Goal: Task Accomplishment & Management: Manage account settings

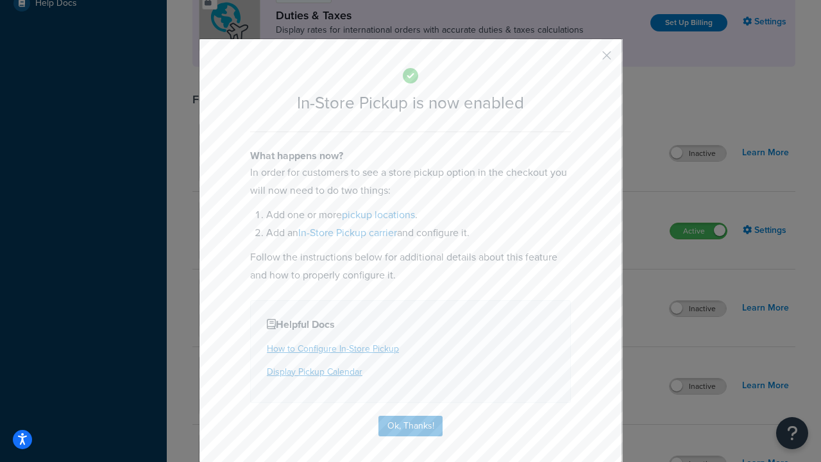
click at [587, 60] on button "button" at bounding box center [587, 59] width 3 height 3
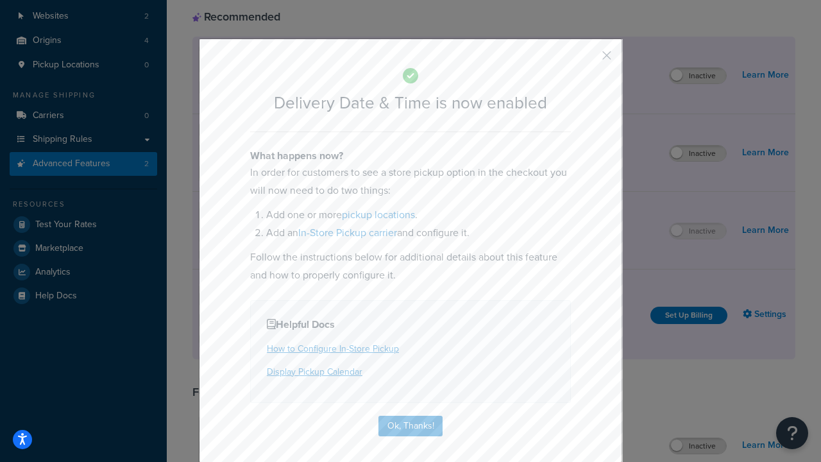
click at [587, 58] on button "button" at bounding box center [587, 59] width 3 height 3
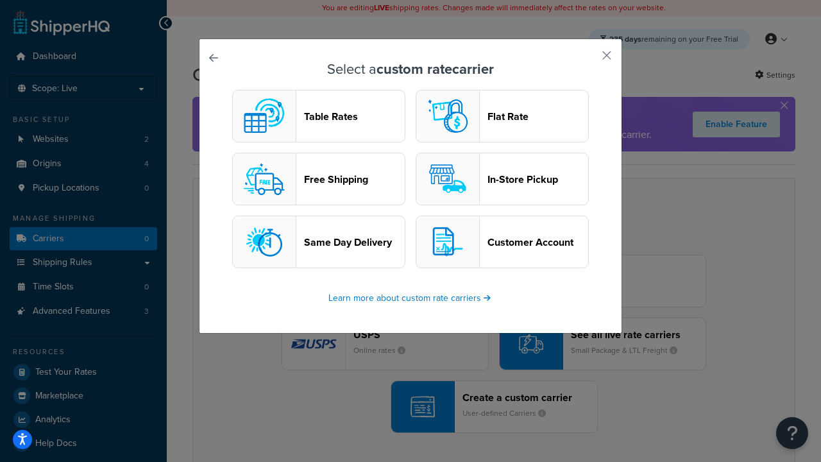
click at [502, 179] on header "In-Store Pickup" at bounding box center [537, 179] width 101 height 12
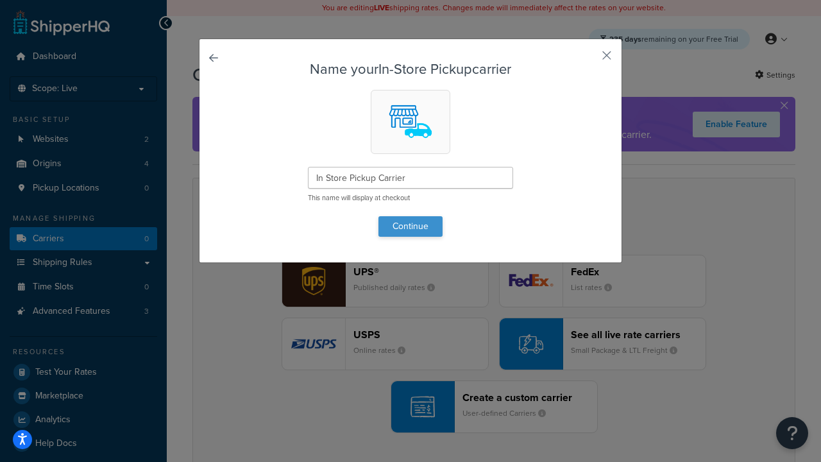
type input "In Store Pickup Carrier"
click at [410, 226] on button "Continue" at bounding box center [410, 226] width 64 height 21
click at [587, 60] on button "button" at bounding box center [587, 59] width 3 height 3
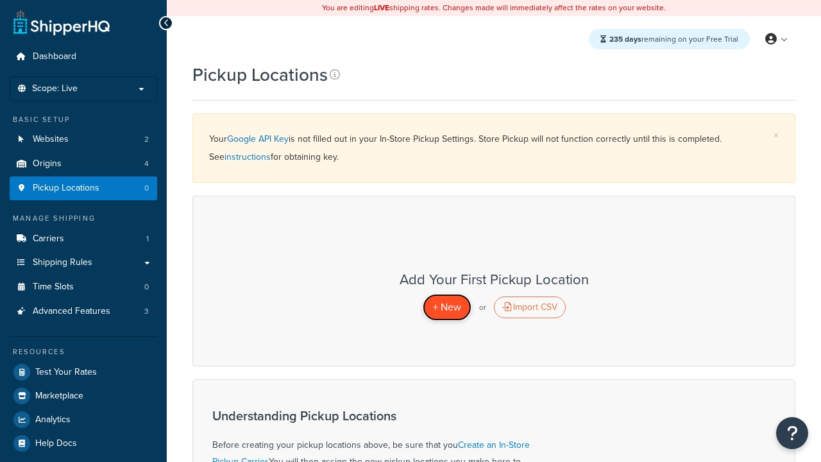
click at [446, 306] on span "+ New" at bounding box center [447, 306] width 28 height 15
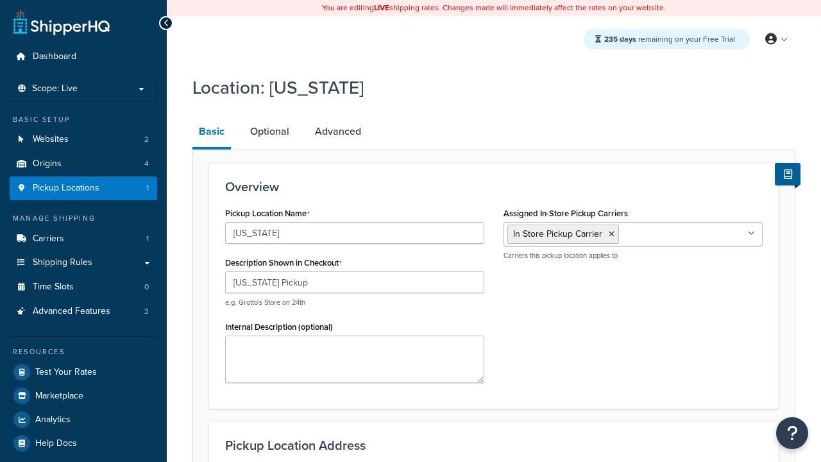
select select "5"
click at [338, 131] on link "Advanced" at bounding box center [337, 131] width 59 height 31
select select "5"
type input "CA Pickup Location"
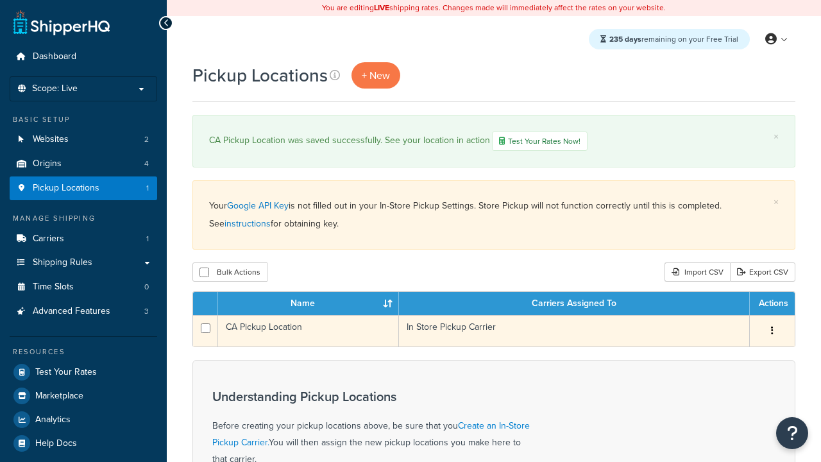
click at [771, 332] on icon "button" at bounding box center [772, 330] width 3 height 9
click at [0, 0] on link "Edit" at bounding box center [0, 0] width 0 height 0
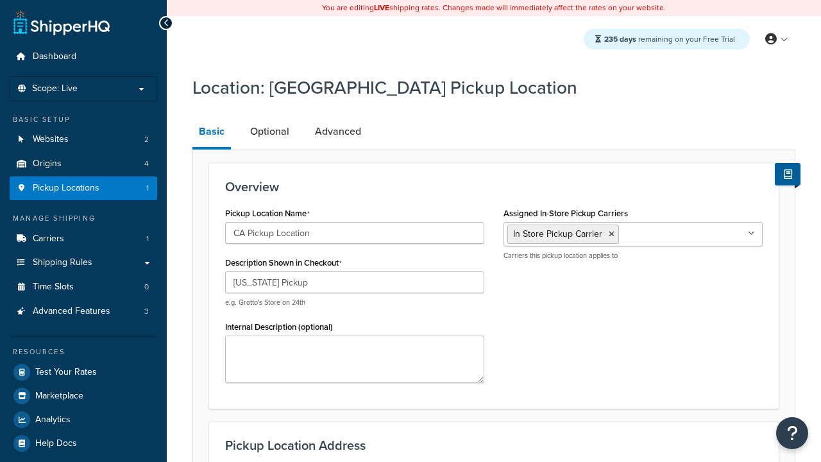
select select "5"
click at [269, 131] on link "Optional" at bounding box center [270, 131] width 52 height 31
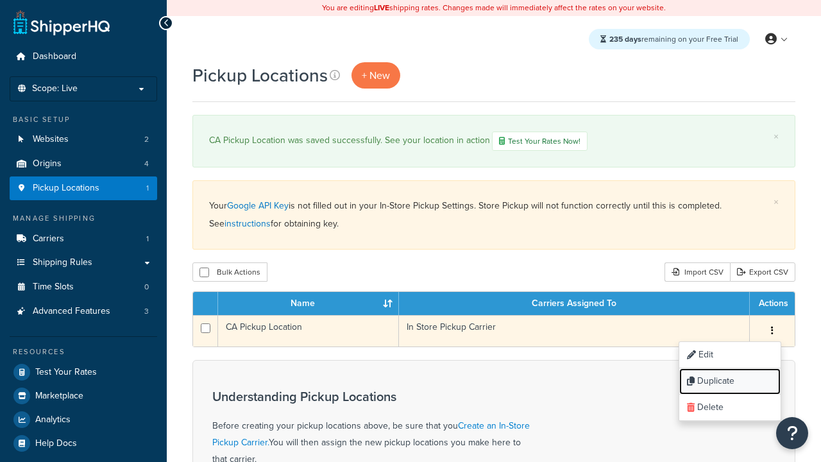
click at [729, 382] on link "Duplicate" at bounding box center [729, 381] width 101 height 26
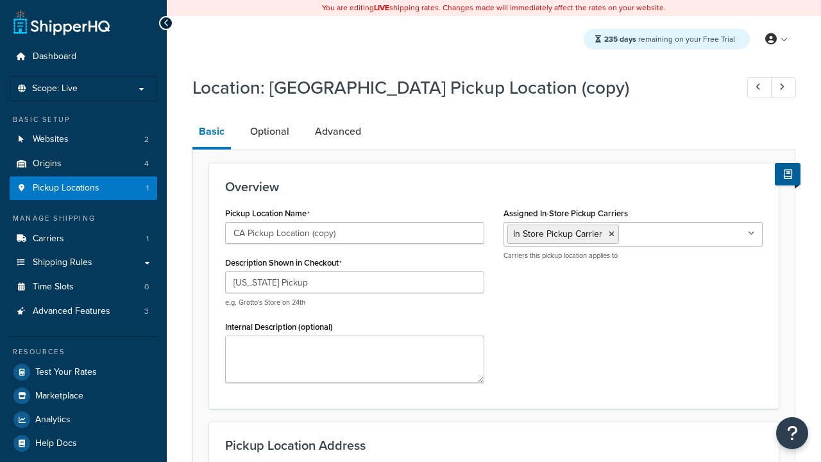
select select "5"
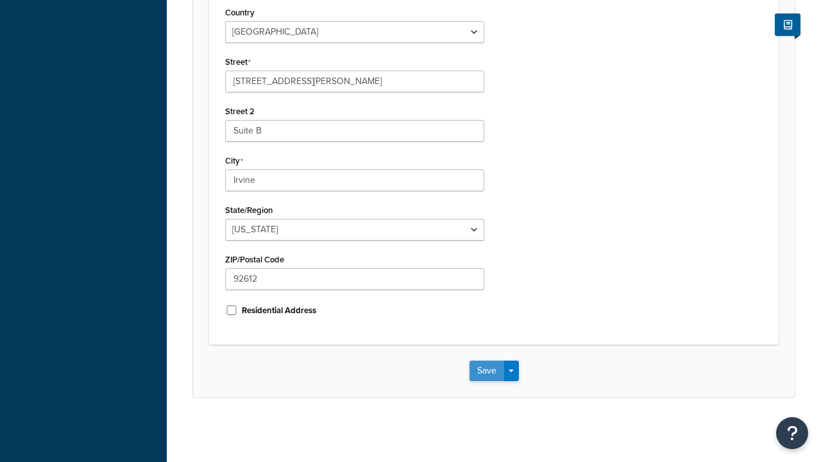
click at [486, 370] on button "Save" at bounding box center [486, 370] width 35 height 21
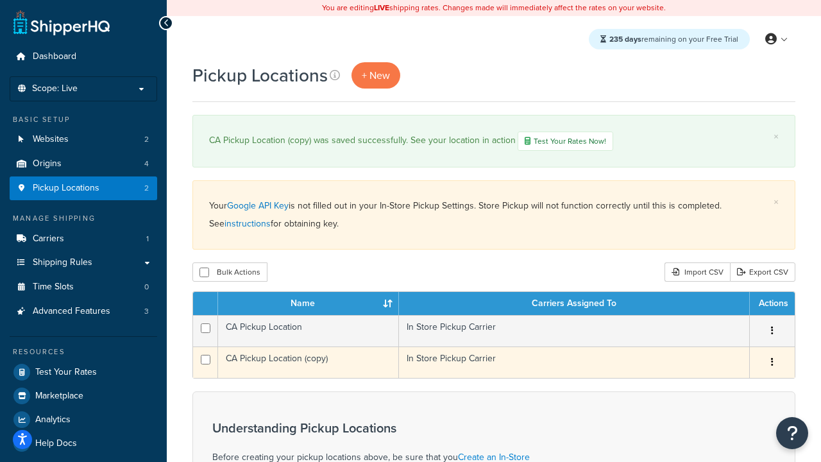
click at [771, 363] on icon "button" at bounding box center [772, 361] width 3 height 9
click at [729, 440] on link "Delete" at bounding box center [729, 439] width 101 height 26
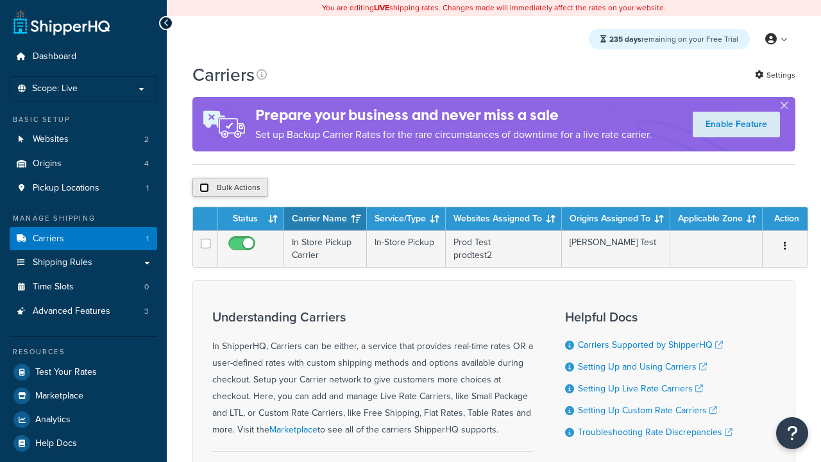
click at [204, 188] on input "checkbox" at bounding box center [204, 188] width 10 height 10
checkbox input "true"
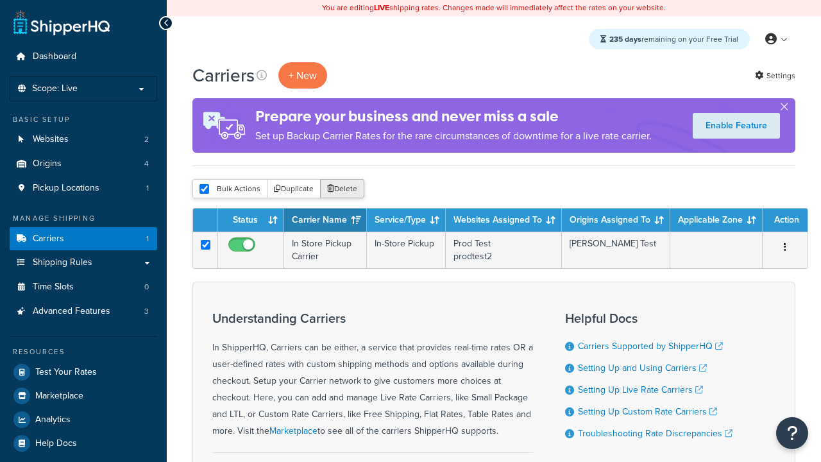
click at [345, 189] on button "Delete" at bounding box center [342, 188] width 44 height 19
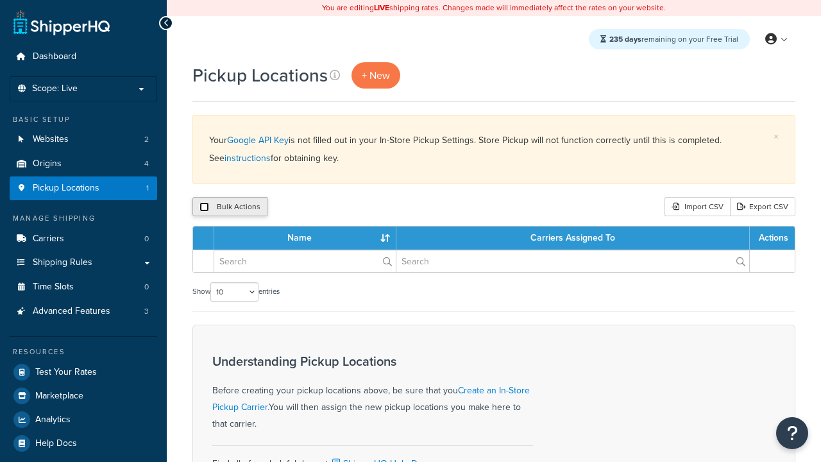
click at [204, 207] on input "checkbox" at bounding box center [204, 207] width 10 height 10
checkbox input "true"
